Goal: Task Accomplishment & Management: Use online tool/utility

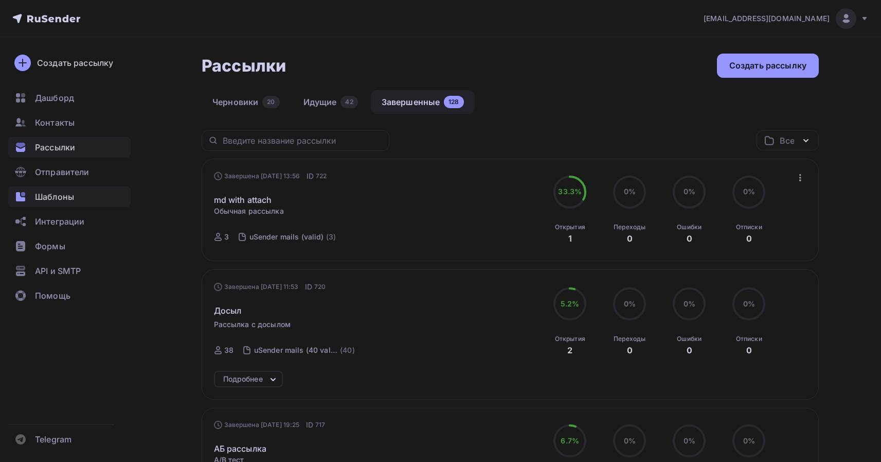
click at [94, 186] on div "Шаблоны" at bounding box center [69, 196] width 122 height 21
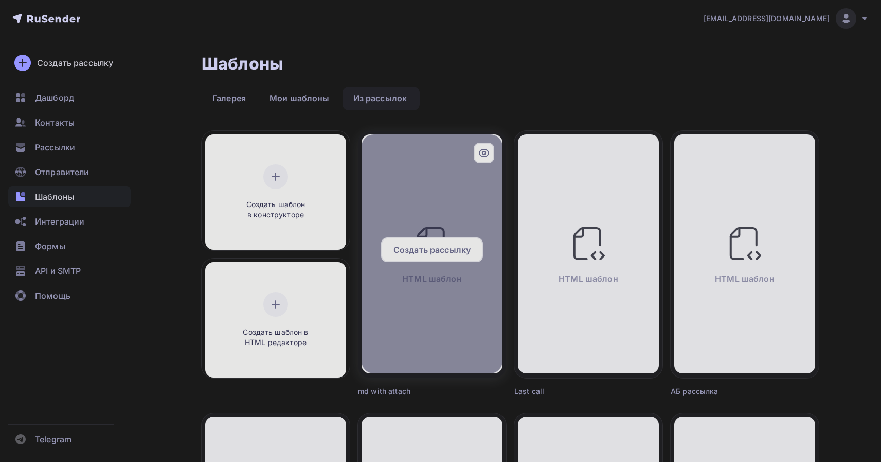
click at [415, 244] on span "Создать рассылку" at bounding box center [432, 249] width 77 height 12
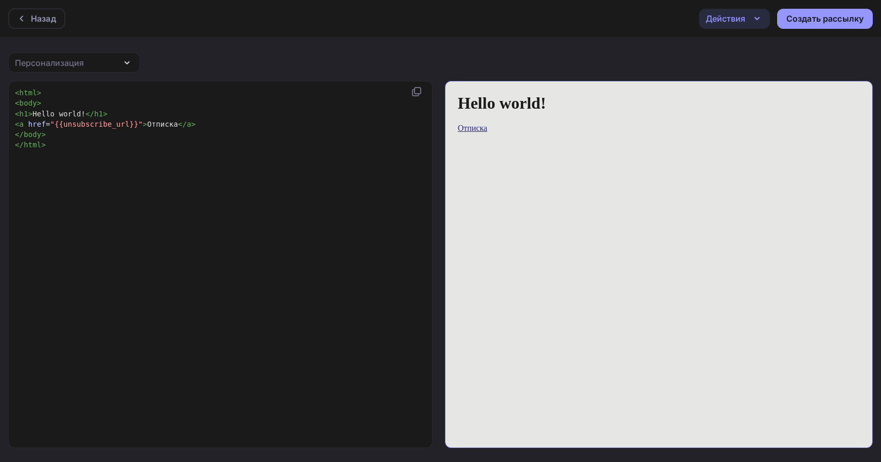
click at [734, 16] on div "Действия" at bounding box center [726, 18] width 40 height 12
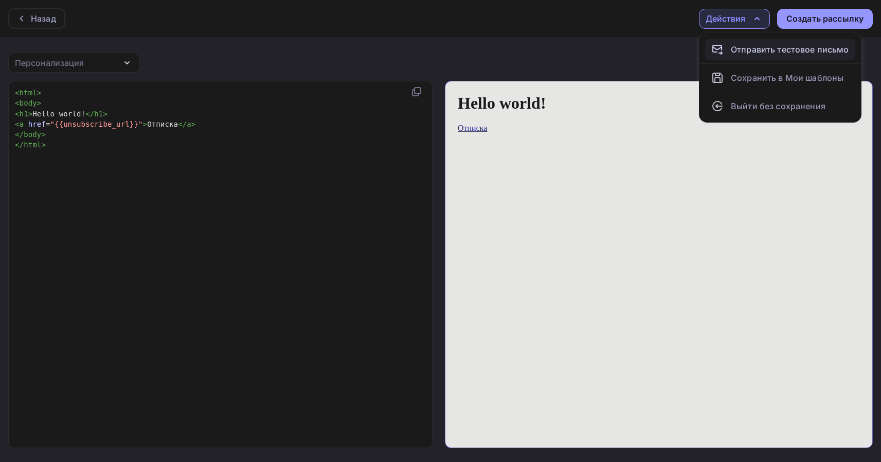
click at [737, 53] on div "Отправить тестовое письмо" at bounding box center [790, 49] width 118 height 12
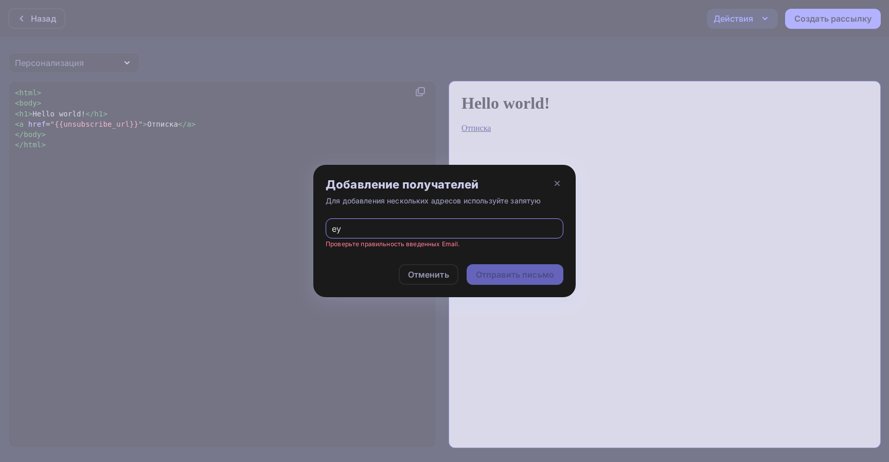
type input "е"
type input "t"
type input "[EMAIL_ADDRESS][DOMAIN_NAME]"
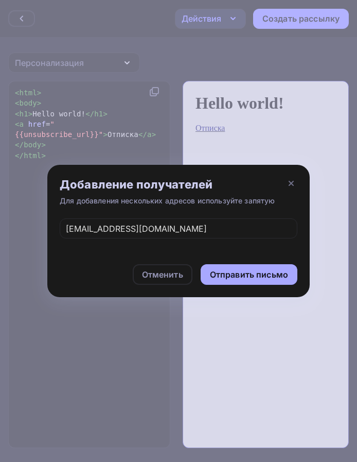
click at [266, 270] on div "Отправить письмо" at bounding box center [249, 275] width 78 height 12
